Goal: Task Accomplishment & Management: Complete application form

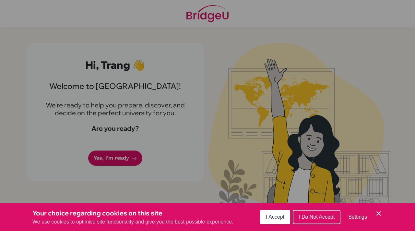
click at [318, 220] on button "I Do Not Accept" at bounding box center [317, 217] width 48 height 14
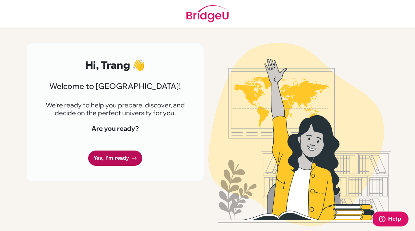
click at [126, 161] on link "Yes, I'm ready" at bounding box center [115, 157] width 54 height 15
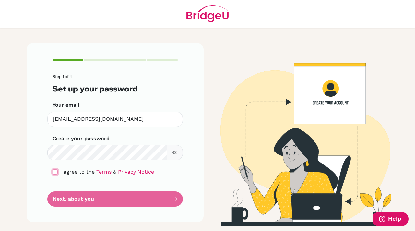
click at [54, 172] on input "checkbox" at bounding box center [54, 171] width 5 height 5
checkbox input "true"
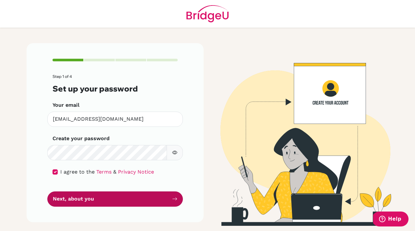
click at [74, 200] on button "Next, about you" at bounding box center [114, 198] width 135 height 15
